Goal: Information Seeking & Learning: Stay updated

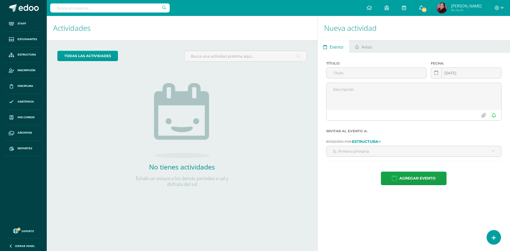
click at [430, 9] on link "54" at bounding box center [421, 8] width 17 height 16
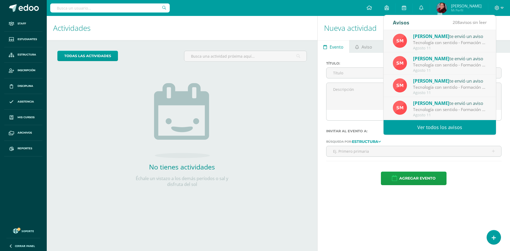
click at [429, 45] on div "Tecnología con sentido - Formación para padres: Buena tarde estimadas familias.…" at bounding box center [450, 43] width 74 height 6
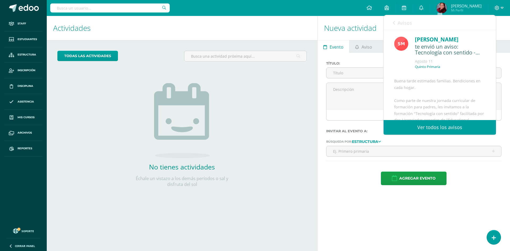
click at [437, 127] on link "Ver todos los avisos" at bounding box center [440, 127] width 112 height 15
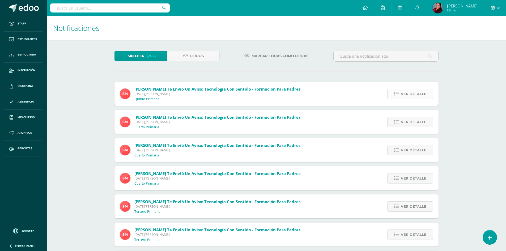
click at [413, 97] on span "Ver detalle" at bounding box center [414, 94] width 26 height 10
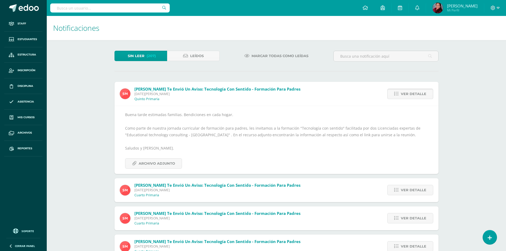
click at [413, 97] on span "Ver detalle" at bounding box center [414, 94] width 26 height 10
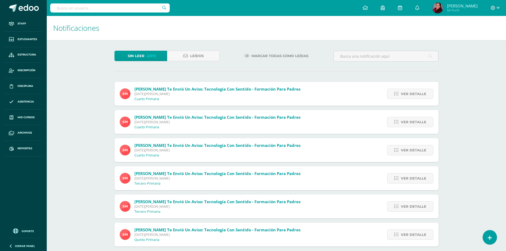
click at [413, 97] on span "Ver detalle" at bounding box center [414, 94] width 26 height 10
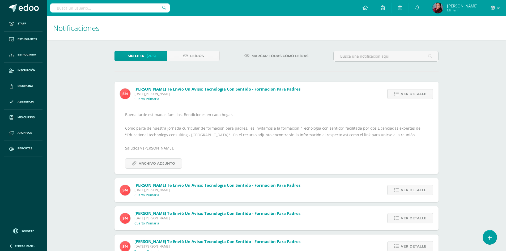
click at [254, 57] on span "Marcar todas como leídas" at bounding box center [280, 56] width 57 height 10
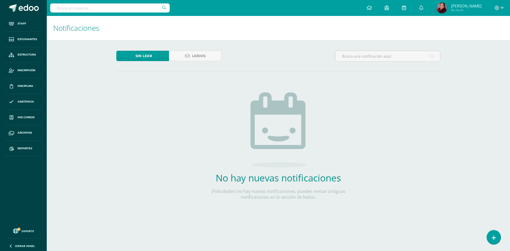
drag, startPoint x: 441, startPoint y: 167, endPoint x: 343, endPoint y: 126, distance: 105.8
click at [424, 160] on div "Sin leer Leídos No hay nuevas notificaciones ¡Felicidades! no hay nuevas notifi…" at bounding box center [279, 134] width 346 height 188
